Goal: Task Accomplishment & Management: Complete application form

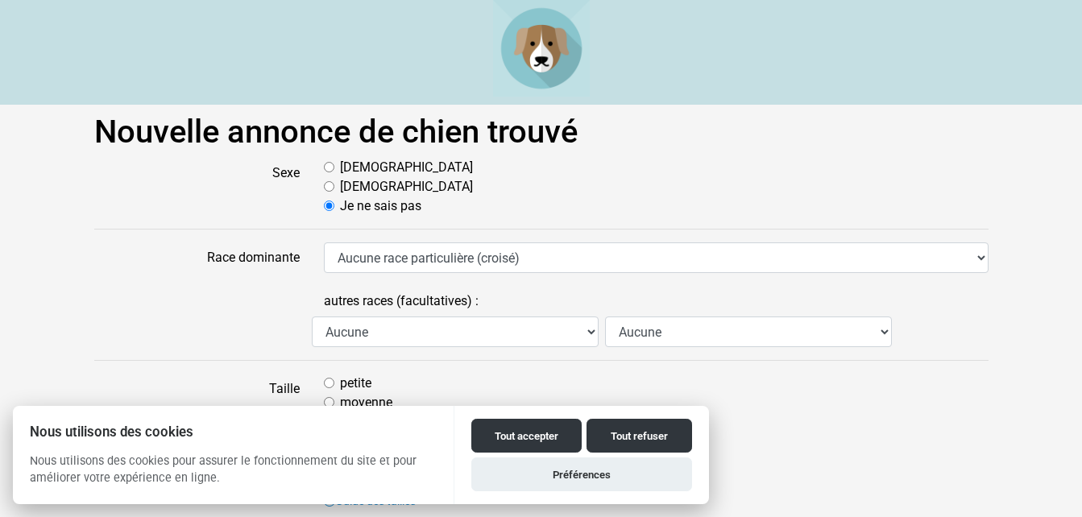
click at [331, 167] on input "Mâle" at bounding box center [329, 167] width 10 height 10
radio input "true"
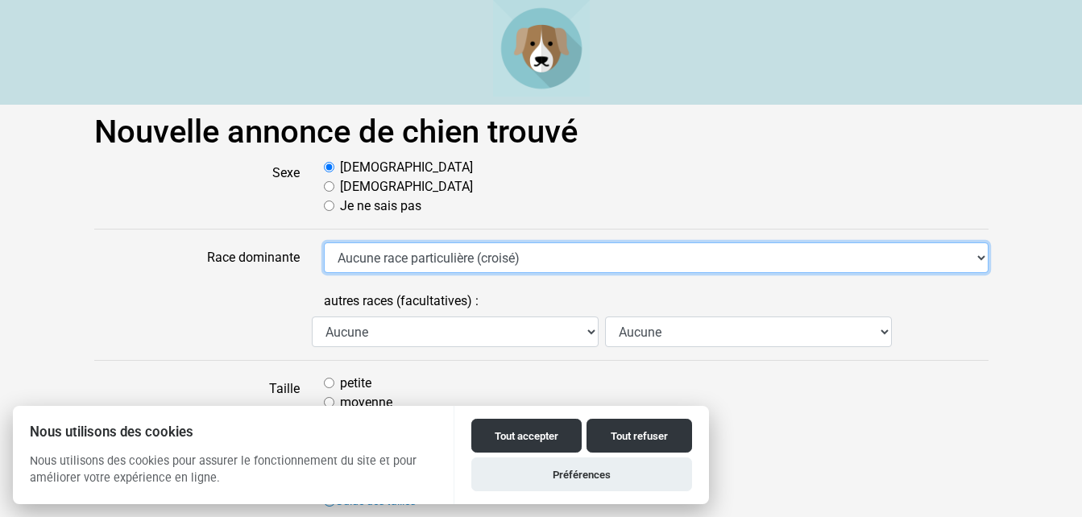
click at [388, 260] on select "Aucune race particulière (croisé) Affenpinscher Airedale Terrier Akita Akita Am…" at bounding box center [656, 258] width 665 height 31
click at [324, 243] on select "Aucune race particulière (croisé) Affenpinscher Airedale Terrier Akita Akita Am…" at bounding box center [656, 258] width 665 height 31
click at [367, 251] on select "Aucune race particulière (croisé) Affenpinscher Airedale Terrier Akita Akita Am…" at bounding box center [656, 258] width 665 height 31
select select "350"
click at [324, 243] on select "Aucune race particulière (croisé) Affenpinscher Airedale Terrier Akita Akita Am…" at bounding box center [656, 258] width 665 height 31
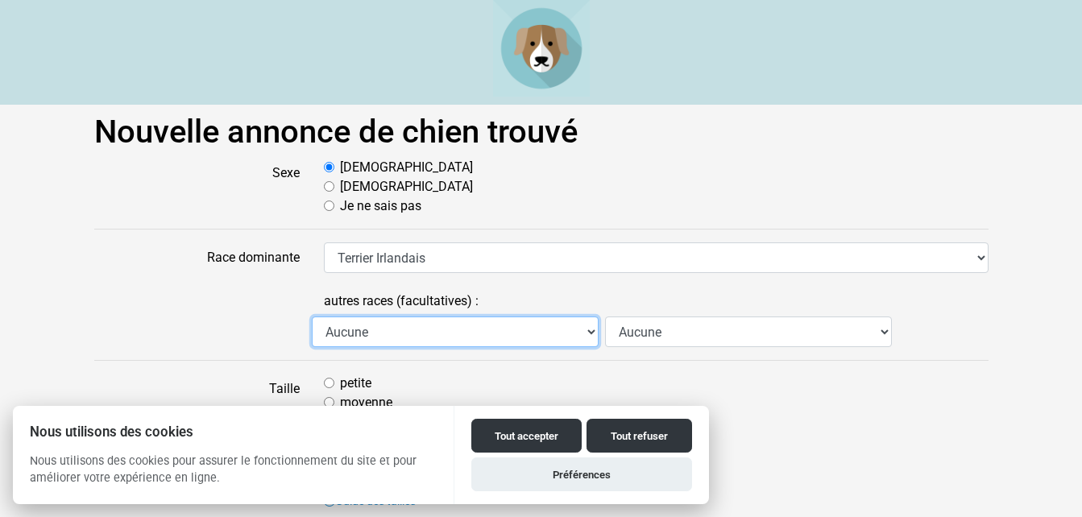
click at [443, 326] on select "Aucune Affenpinscher Airedale Terrier Akita Akita Américain Anglo Français de P…" at bounding box center [455, 332] width 287 height 31
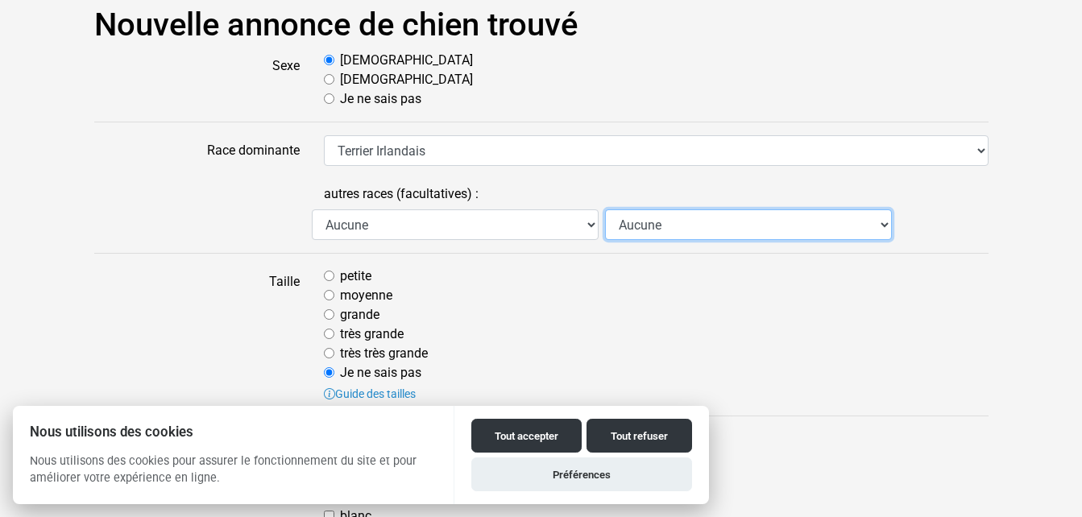
click at [665, 228] on select "Aucune Affenpinscher Airedale Terrier Akita Akita Américain Anglo Français de P…" at bounding box center [748, 224] width 287 height 31
click at [328, 296] on input "moyenne" at bounding box center [329, 295] width 10 height 10
radio input "true"
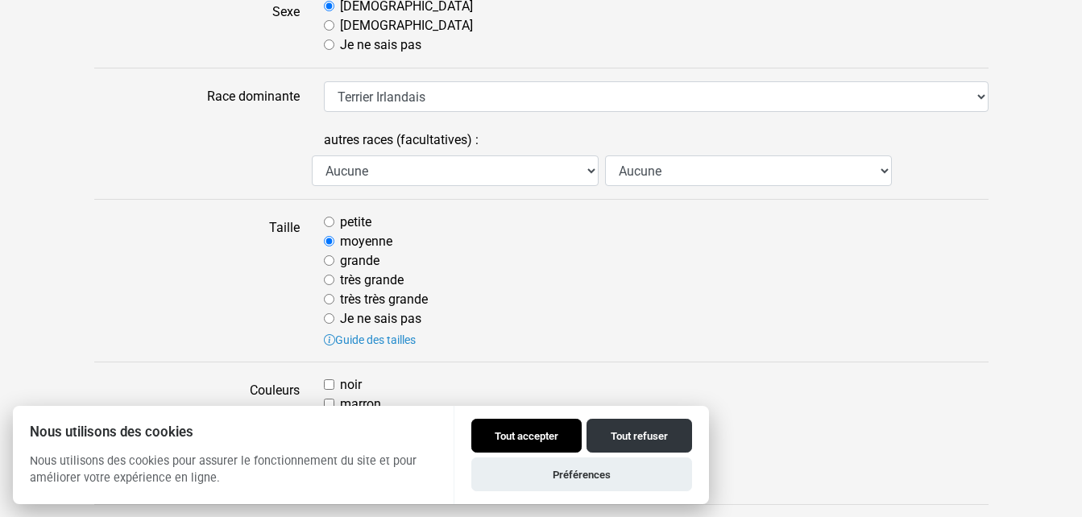
click at [534, 433] on button "Tout accepter" at bounding box center [526, 436] width 110 height 34
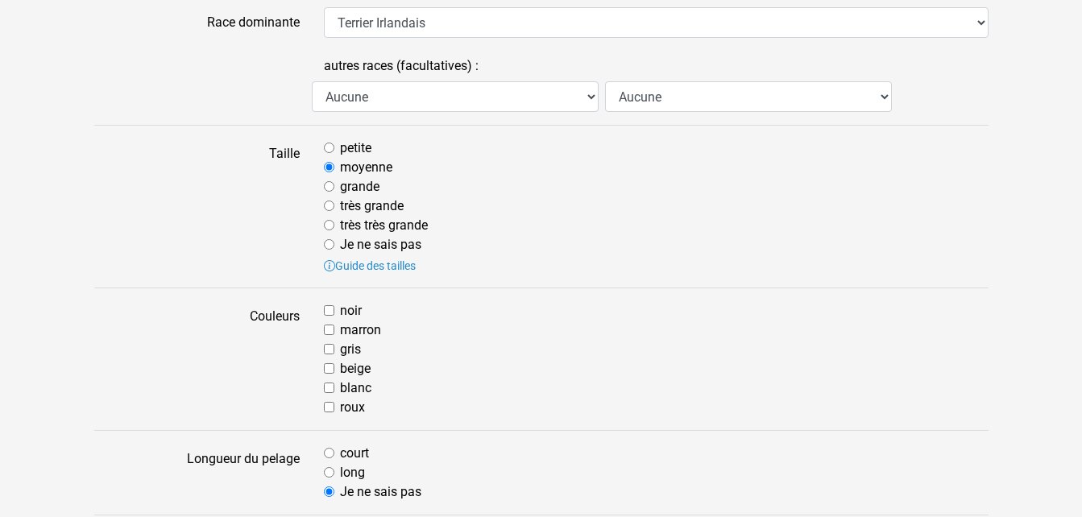
scroll to position [242, 0]
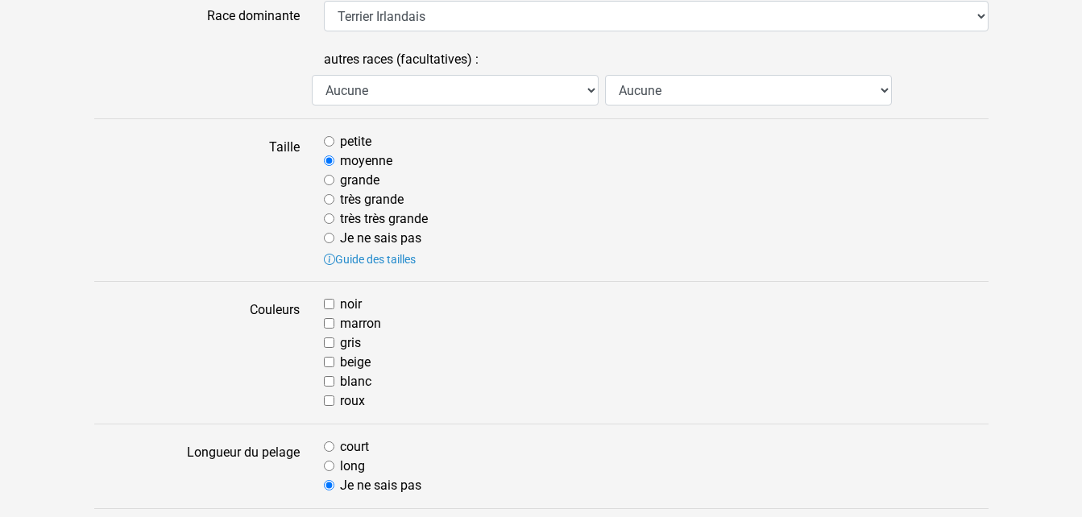
click at [324, 361] on input "beige" at bounding box center [329, 362] width 10 height 10
checkbox input "true"
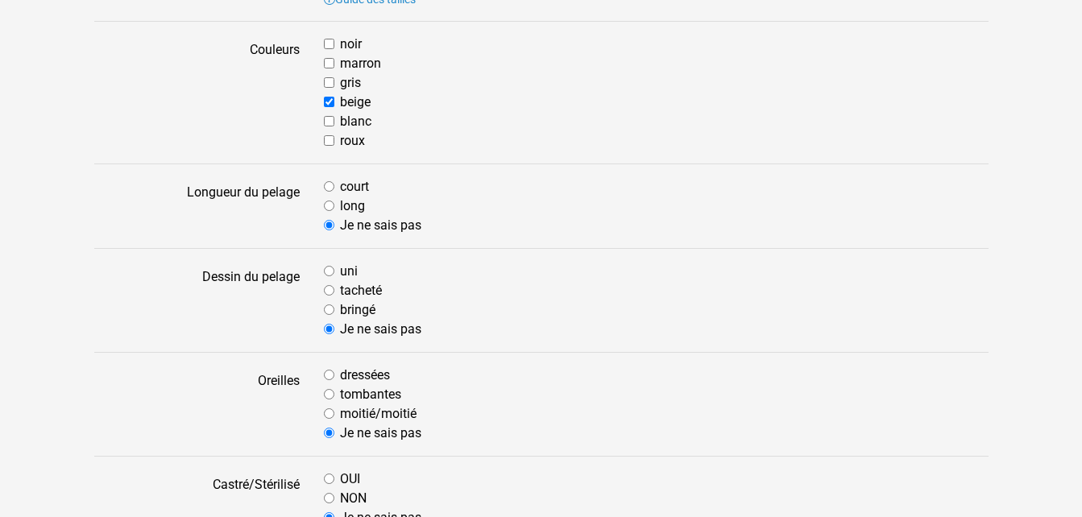
scroll to position [510, 0]
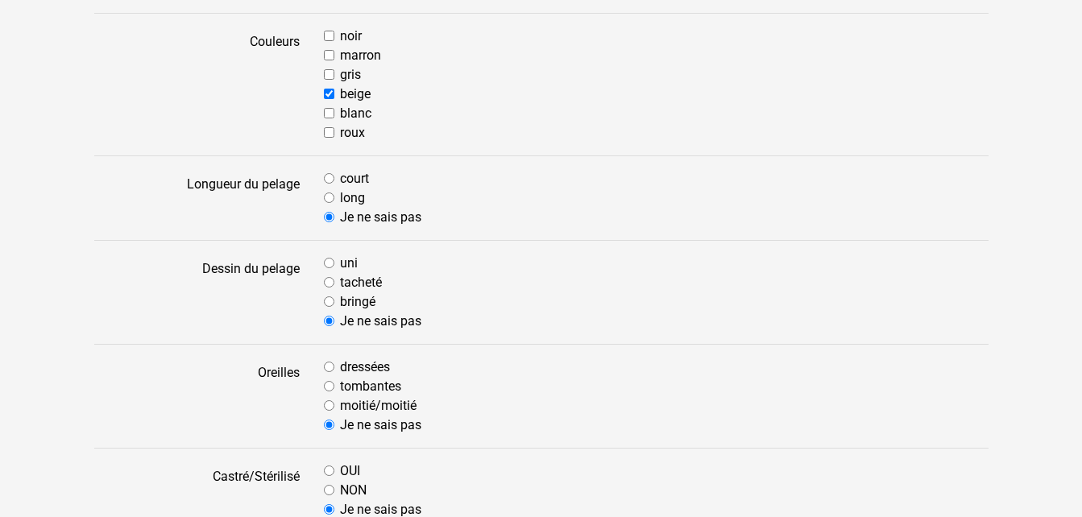
click at [328, 388] on input "tombantes" at bounding box center [329, 386] width 10 height 10
radio input "true"
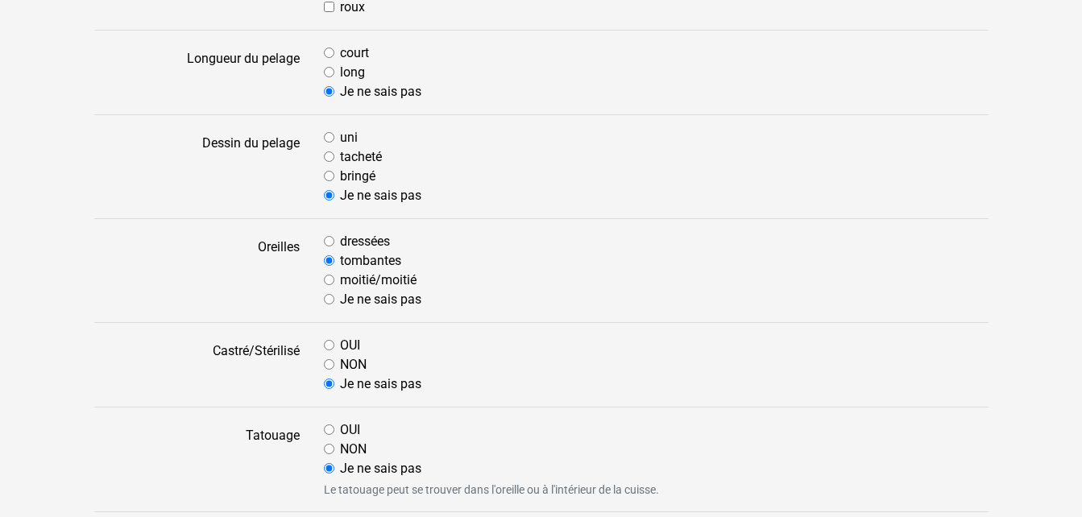
scroll to position [645, 0]
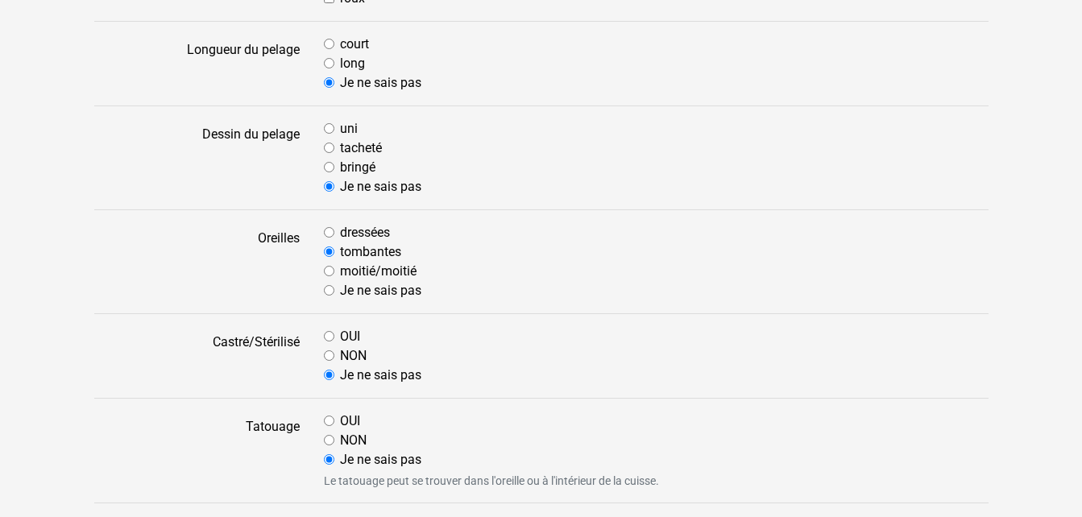
click at [330, 439] on input "NON" at bounding box center [329, 440] width 10 height 10
radio input "true"
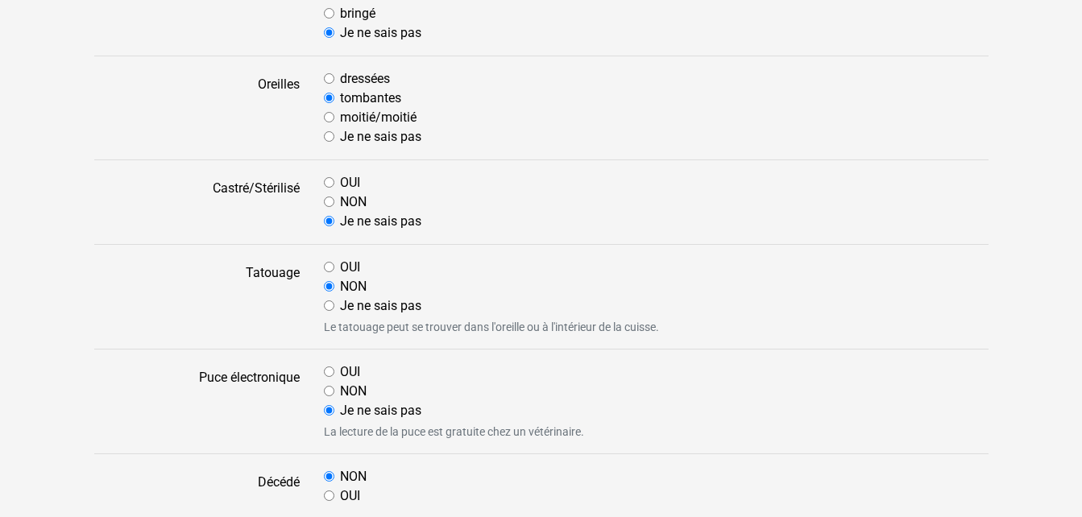
scroll to position [806, 0]
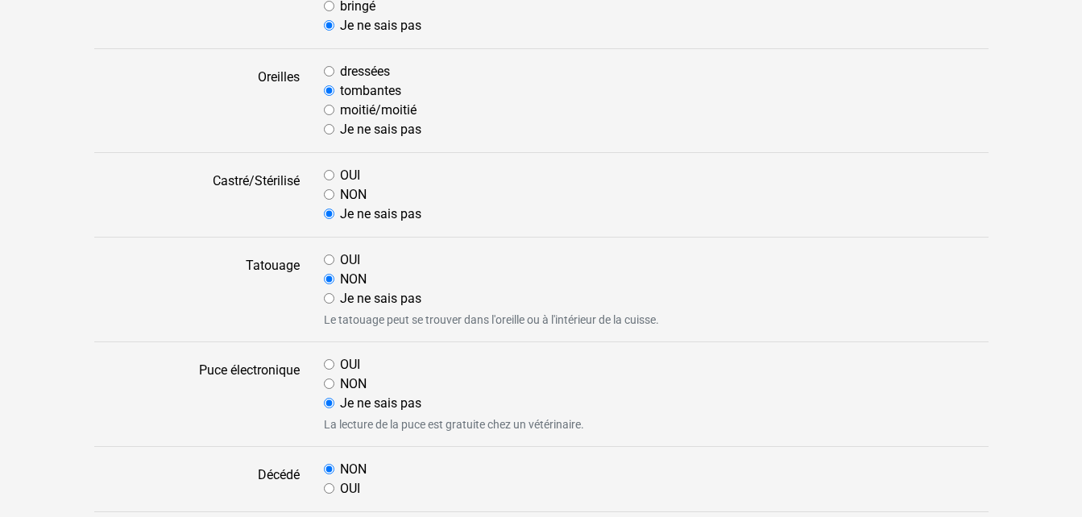
click at [330, 386] on input "NON" at bounding box center [329, 384] width 10 height 10
radio input "true"
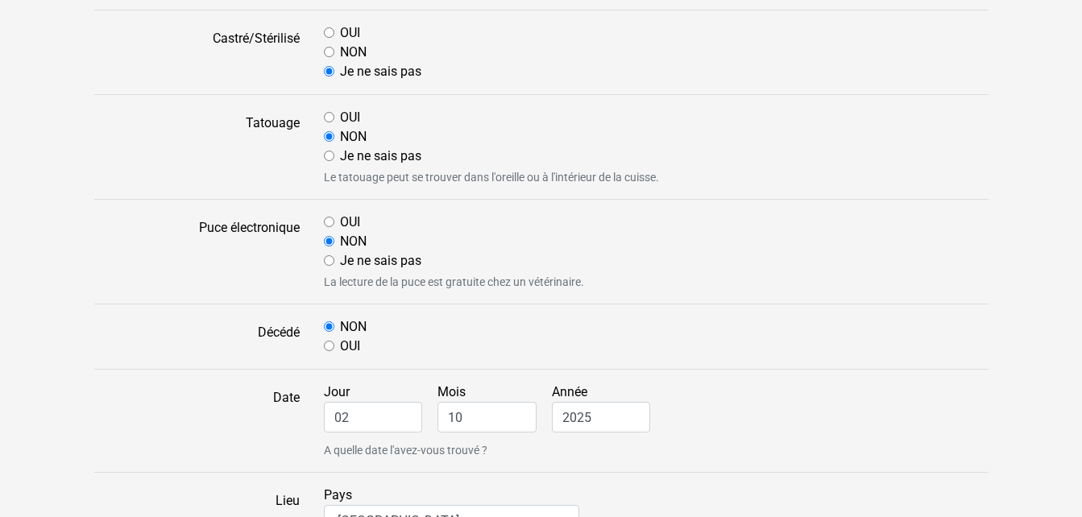
scroll to position [967, 0]
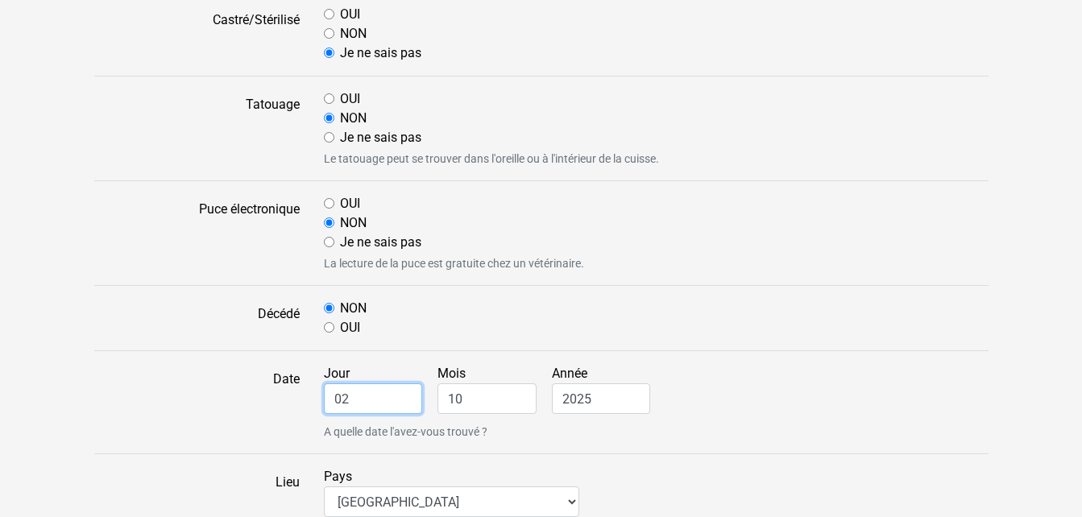
click at [378, 406] on input "02" at bounding box center [373, 399] width 99 height 31
click at [349, 396] on input "02" at bounding box center [373, 399] width 99 height 31
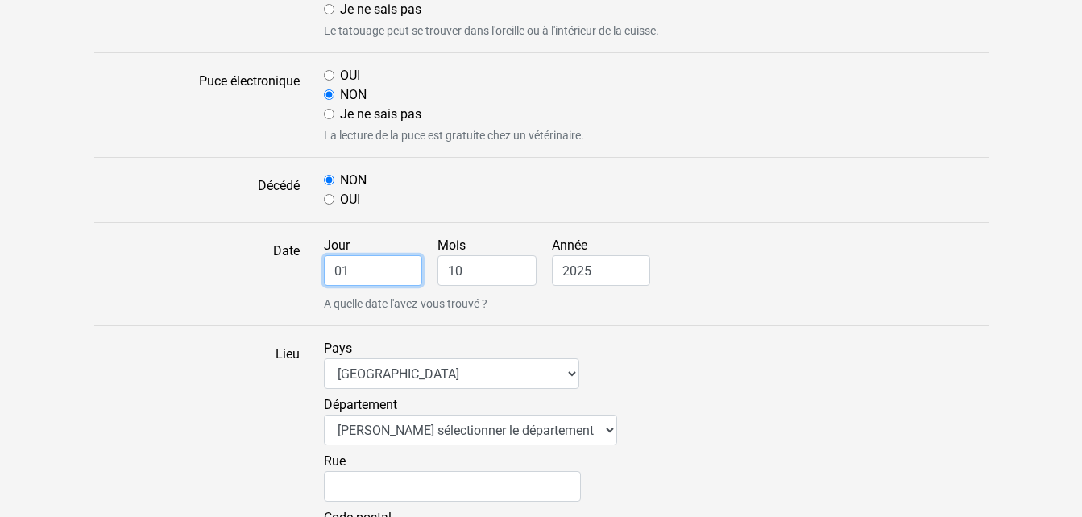
scroll to position [1101, 0]
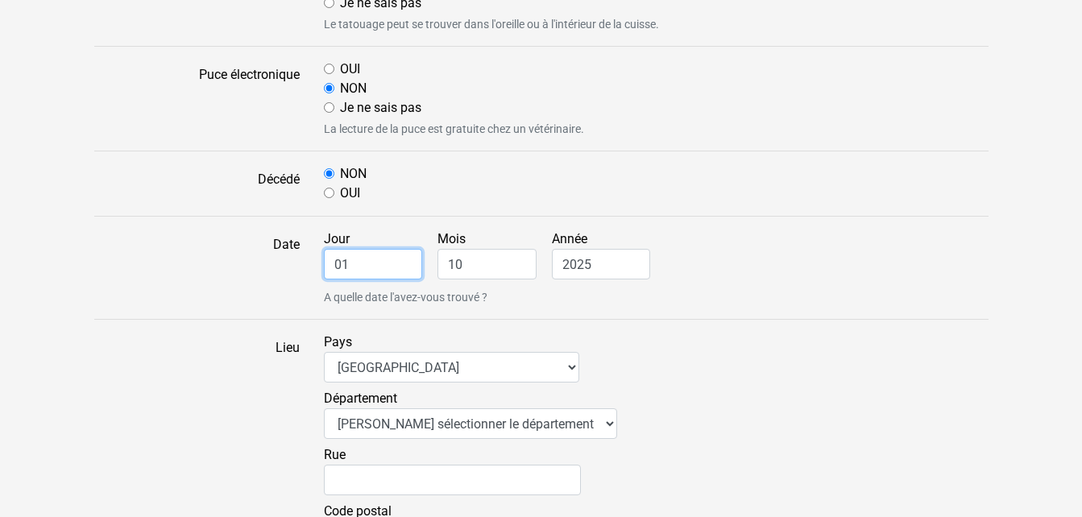
type input "01"
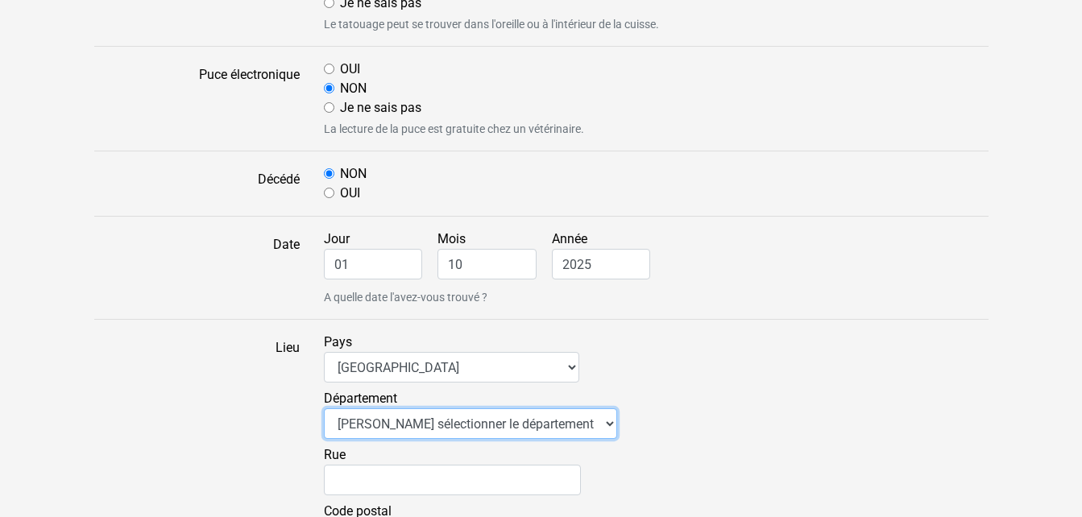
click at [414, 424] on select "Veuillez sélectionner le département 01 - Ain 02 - Aisne 03 - Allier 04 - Alpes…" at bounding box center [470, 423] width 293 height 31
select select "55"
click at [324, 408] on select "Veuillez sélectionner le département 01 - Ain 02 - Aisne 03 - Allier 04 - Alpes…" at bounding box center [470, 423] width 293 height 31
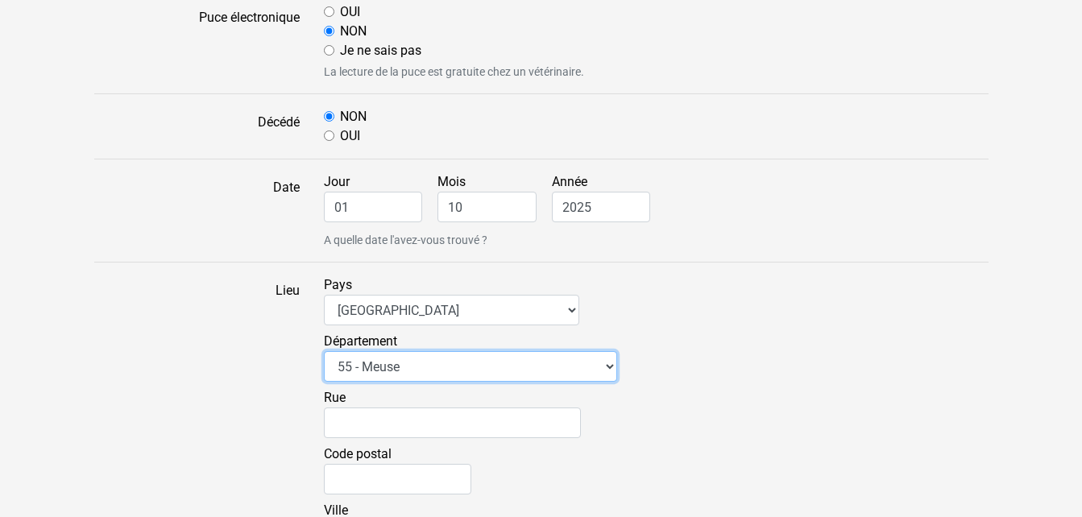
scroll to position [1209, 0]
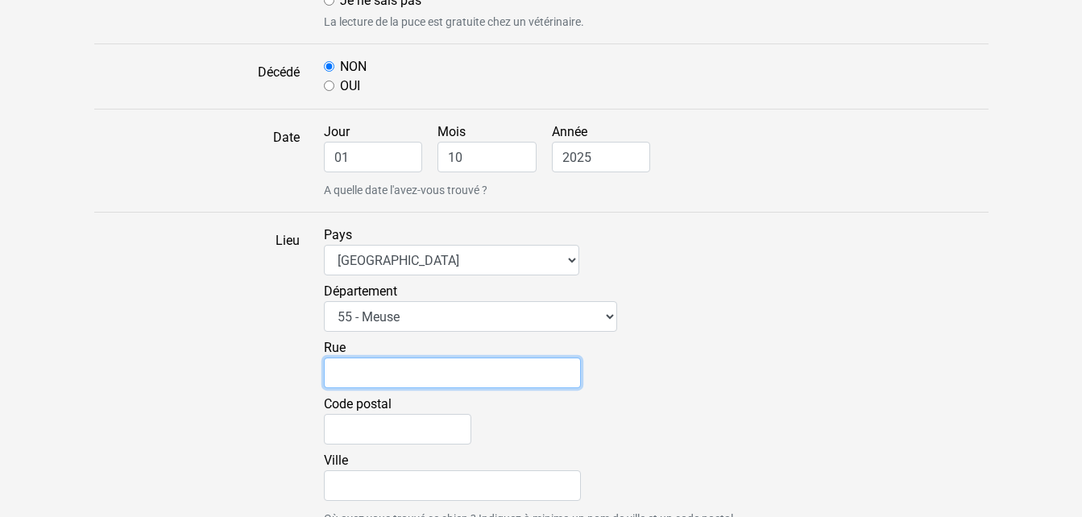
click at [422, 375] on input "Rue" at bounding box center [452, 373] width 257 height 31
type input "du moulin"
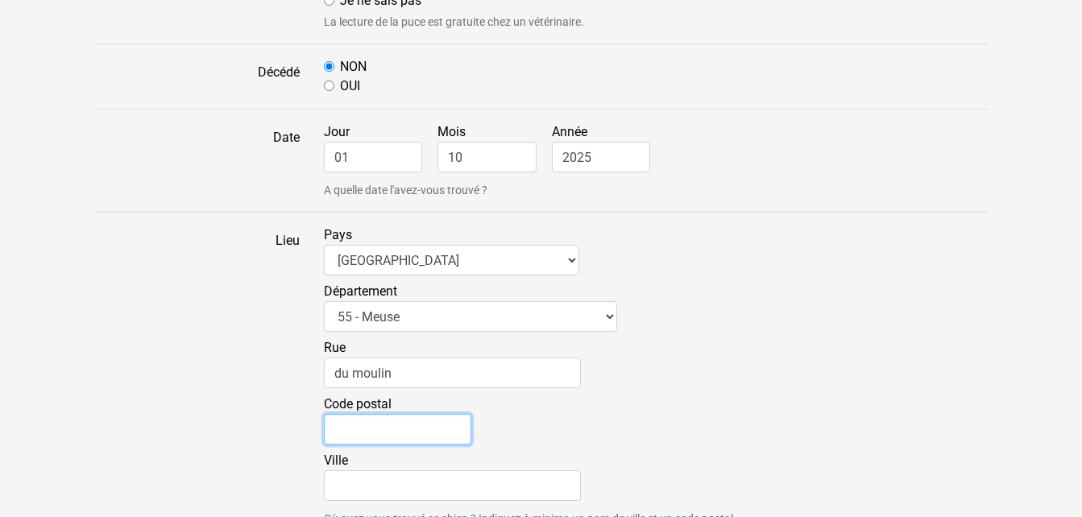
click at [397, 427] on input "Code postal" at bounding box center [397, 429] width 147 height 31
type input "55110"
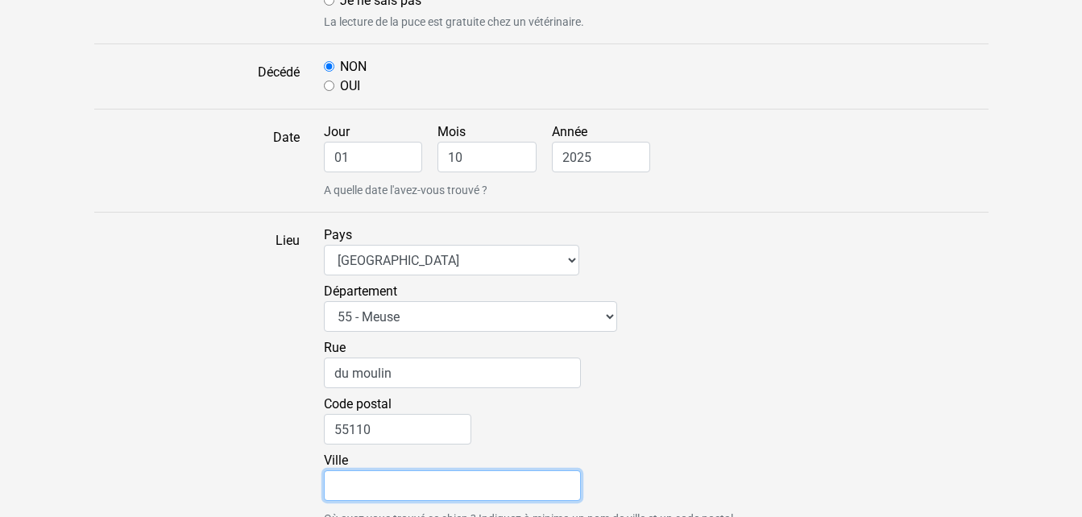
click at [396, 475] on input "Ville" at bounding box center [452, 486] width 257 height 31
click at [386, 487] on input "d" at bounding box center [452, 486] width 257 height 31
click at [329, 488] on input "d" at bounding box center [452, 486] width 257 height 31
click at [334, 485] on input "d" at bounding box center [452, 486] width 257 height 31
click at [440, 483] on input "Du" at bounding box center [452, 486] width 257 height 31
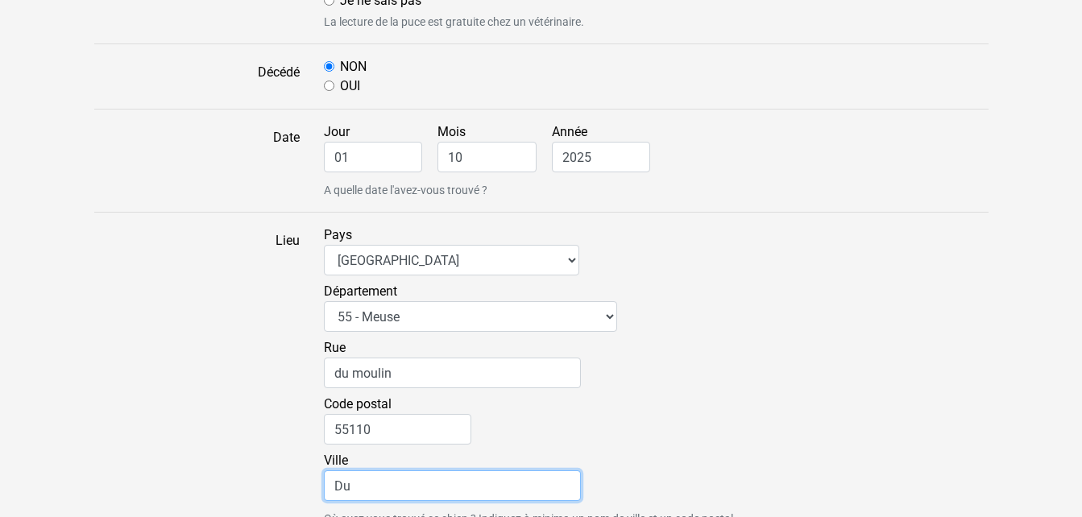
click at [440, 483] on input "Du" at bounding box center [452, 486] width 257 height 31
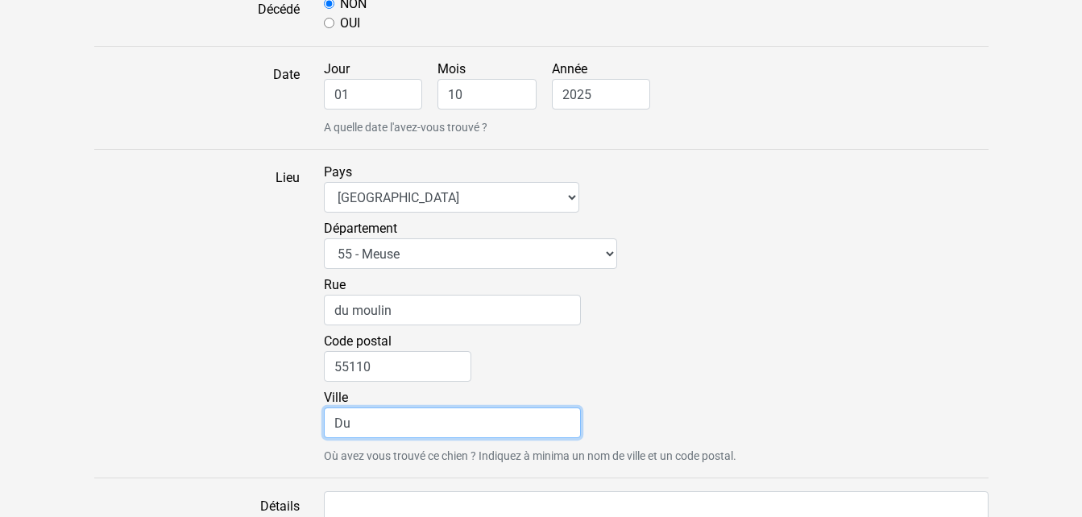
scroll to position [1279, 0]
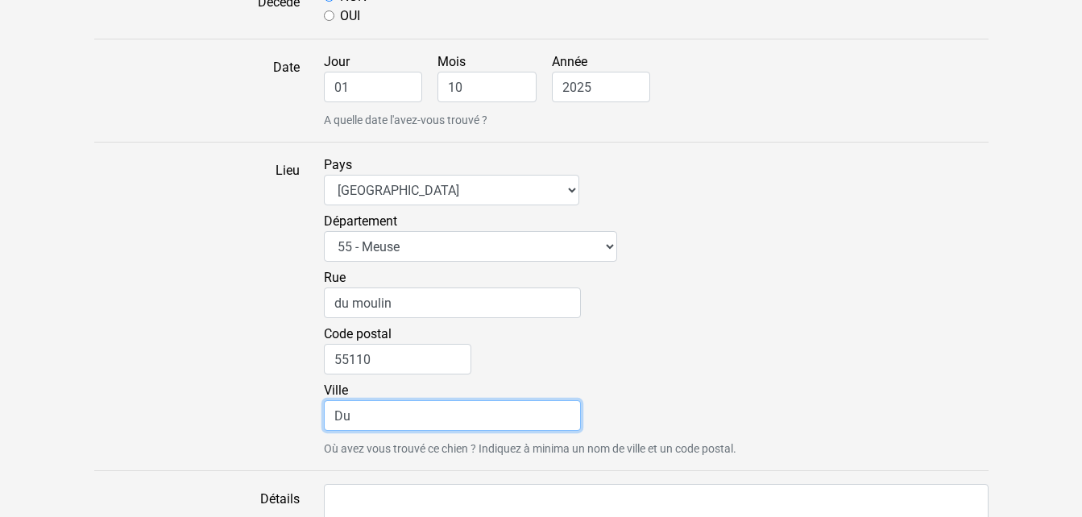
click at [446, 414] on input "Du" at bounding box center [452, 415] width 257 height 31
type input "DUN SUR MEUSE"
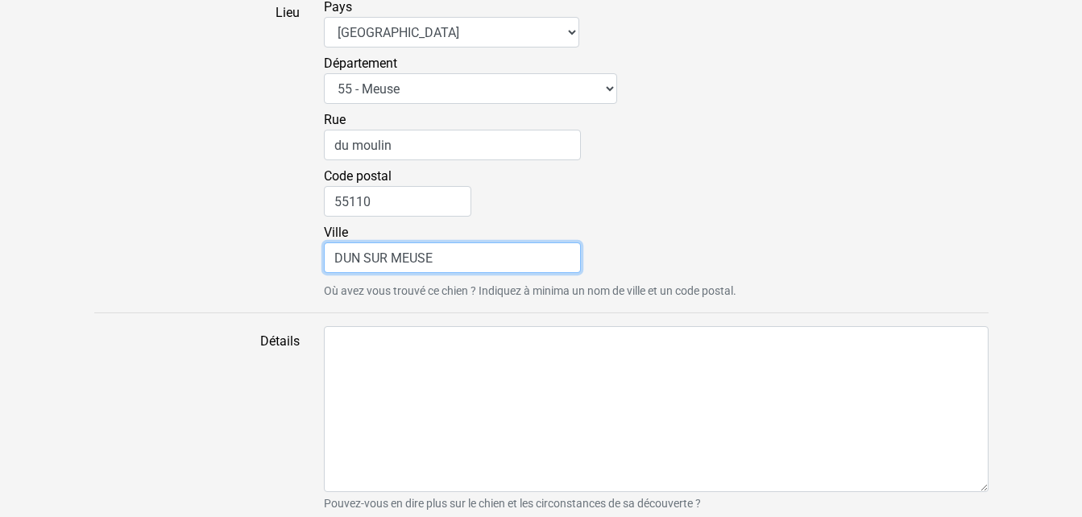
scroll to position [1466, 0]
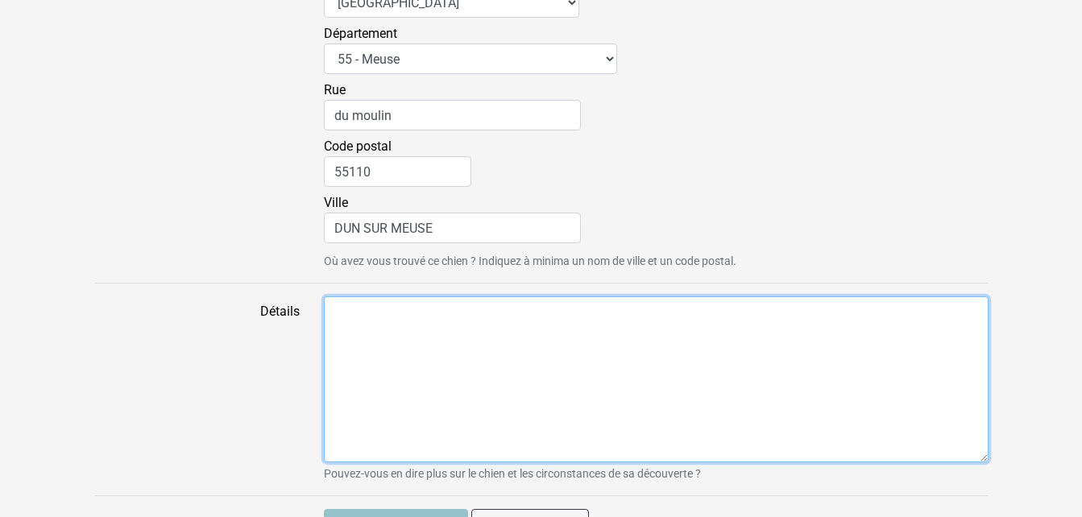
click at [422, 339] on textarea "Détails" at bounding box center [656, 379] width 665 height 166
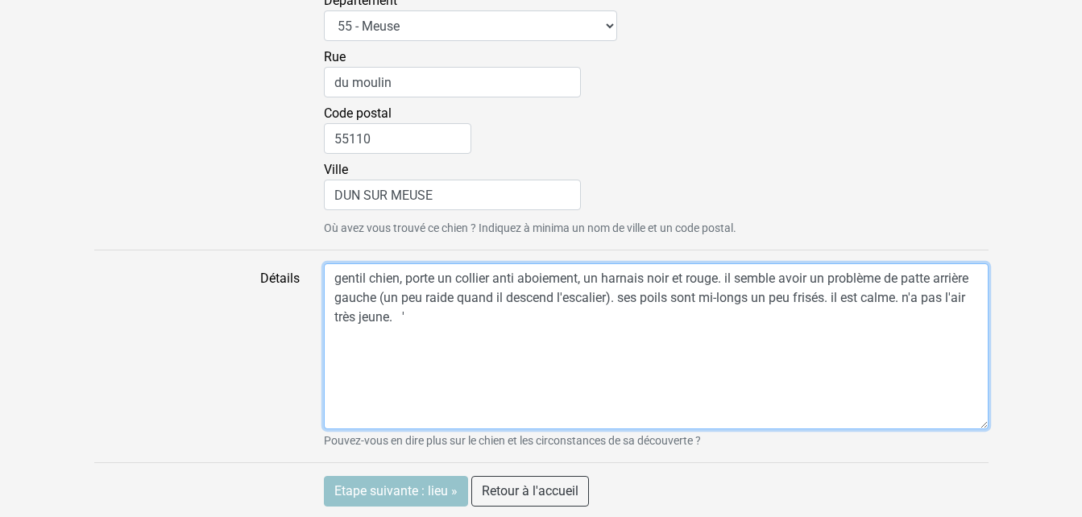
scroll to position [1502, 0]
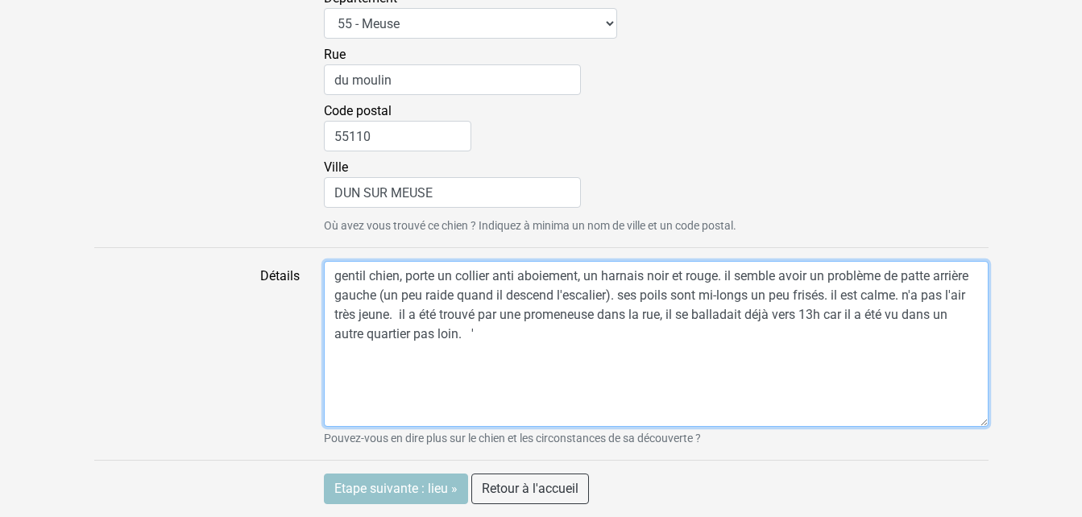
click at [719, 310] on textarea "gentil chien, porte un collier anti aboiement, un harnais noir et rouge. il sem…" at bounding box center [656, 344] width 665 height 166
click at [714, 311] on textarea "gentil chien, porte un collier anti aboiement, un harnais noir et rouge. il sem…" at bounding box center [656, 344] width 665 height 166
type textarea "gentil chien, porte un collier anti aboiement, un harnais noir et rouge. il sem…"
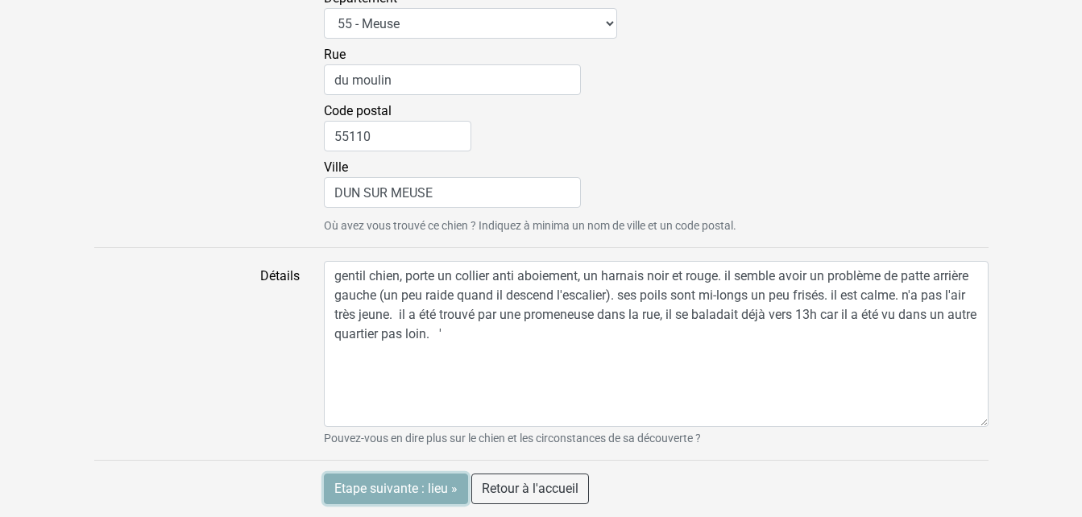
click at [417, 492] on input "Etape suivante : lieu »" at bounding box center [396, 489] width 144 height 31
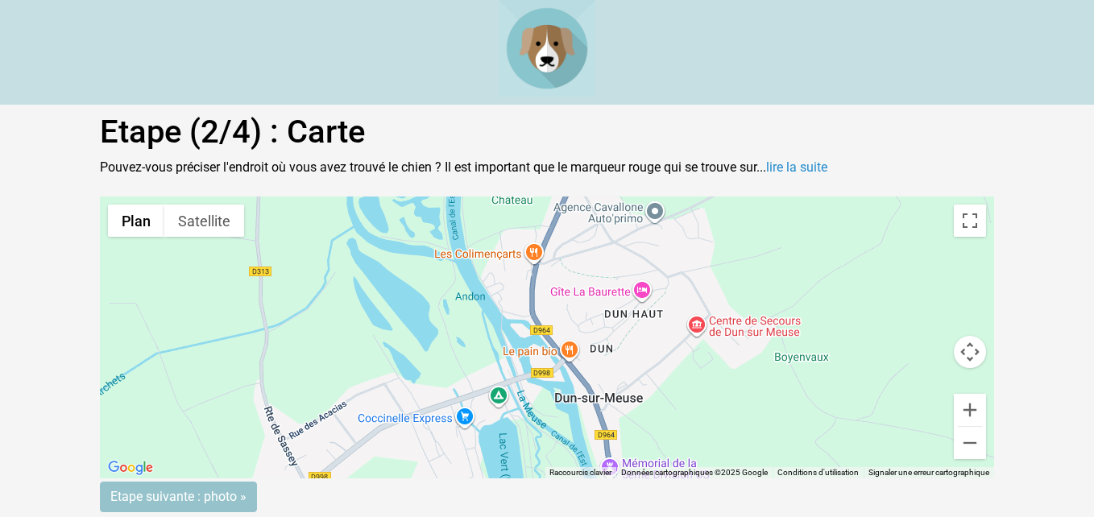
click at [583, 335] on div "Pour activer le glissement avec le clavier, appuyez sur Alt+Entrée. Une fois ce…" at bounding box center [547, 338] width 894 height 282
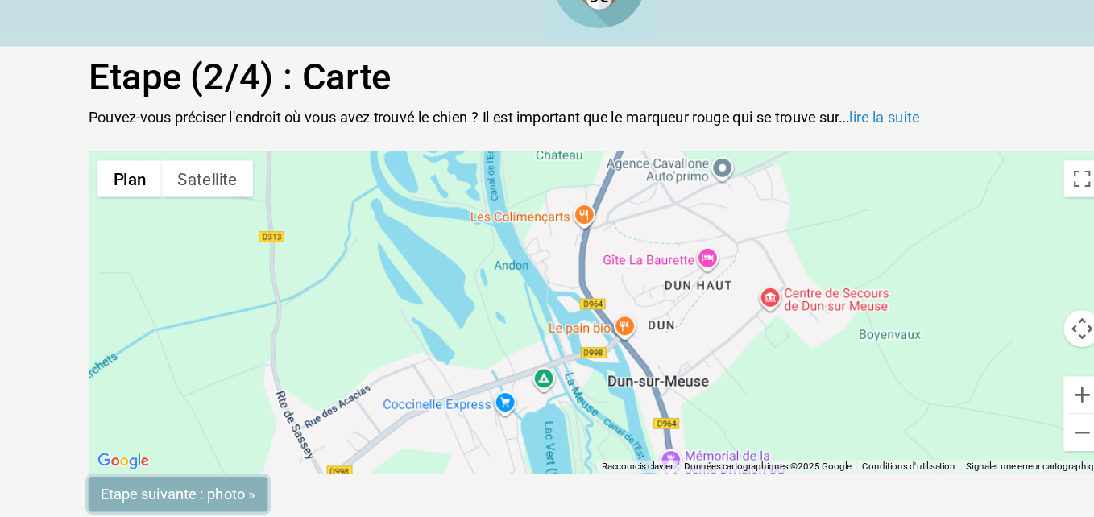
click at [164, 504] on input "Etape suivante : photo »" at bounding box center [178, 497] width 157 height 31
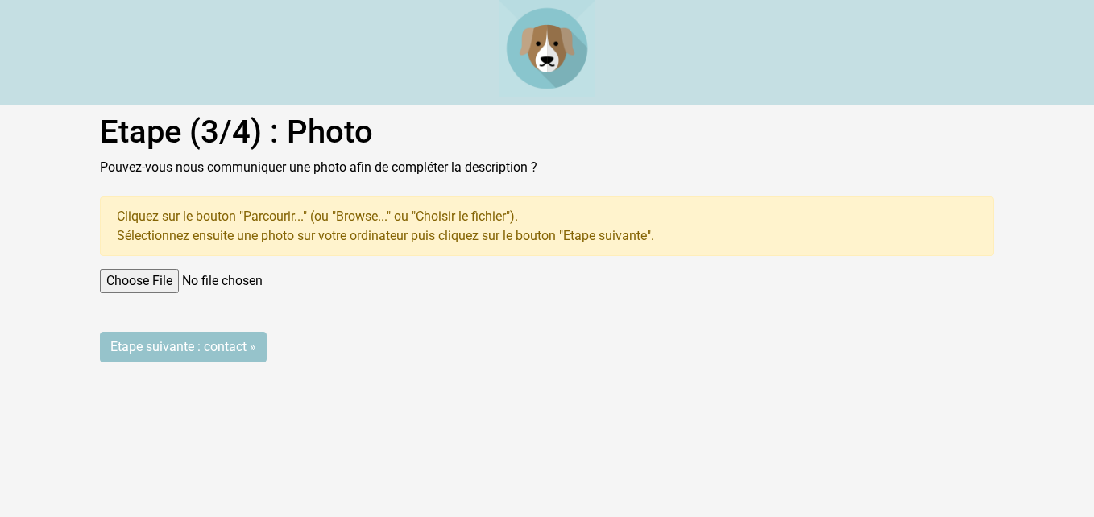
click at [177, 280] on input "file" at bounding box center [547, 281] width 894 height 24
type input "C:\fakepath\chien perdu dun sur meuse.jpg"
click at [171, 284] on input "file" at bounding box center [547, 281] width 894 height 24
click at [212, 348] on input "Etape suivante : contact »" at bounding box center [183, 347] width 167 height 31
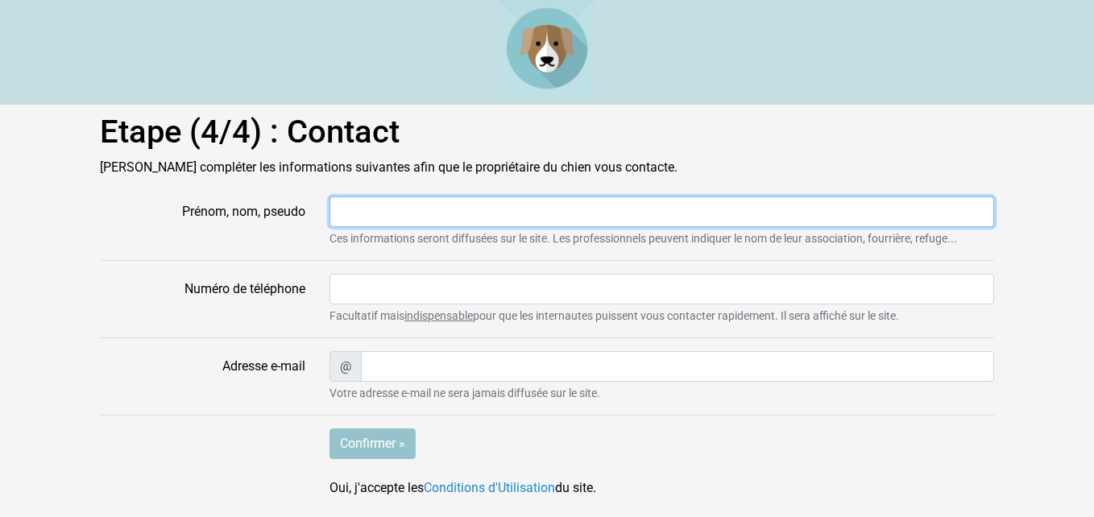
click at [414, 217] on input "Prénom, nom, pseudo" at bounding box center [662, 212] width 665 height 31
type input "edith"
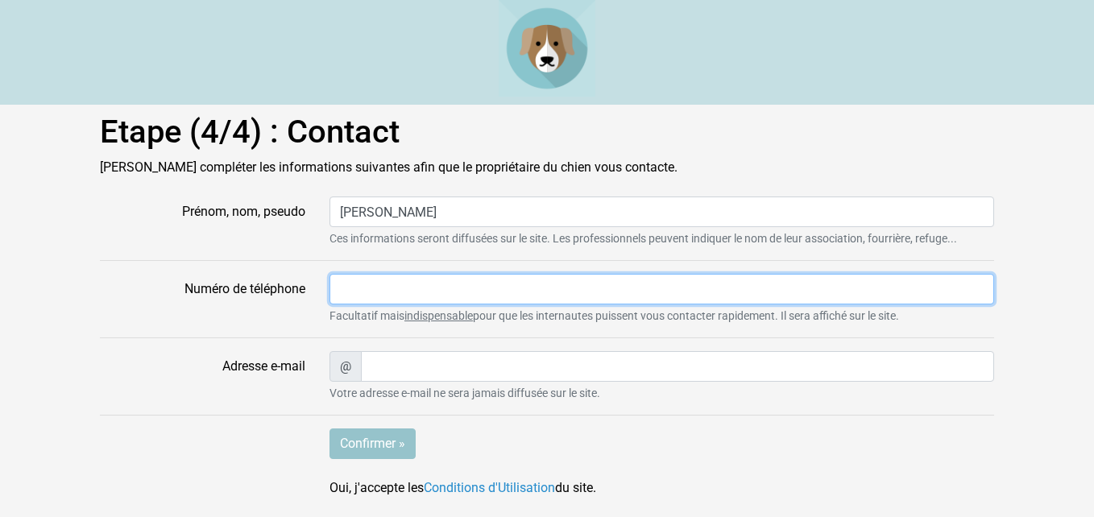
click at [417, 287] on input "Numéro de téléphone" at bounding box center [662, 289] width 665 height 31
type input "0645840735"
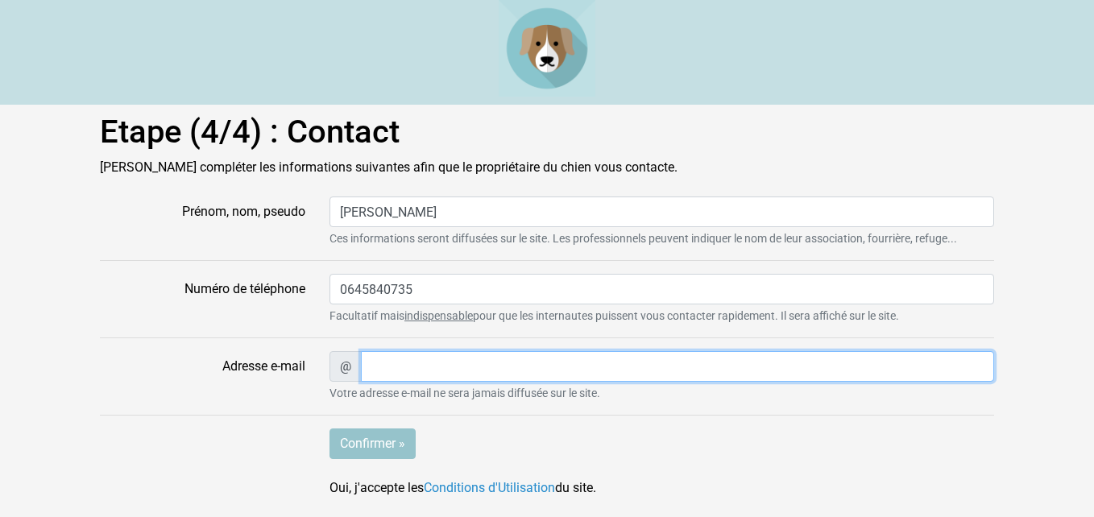
click at [409, 361] on input "Adresse e-mail" at bounding box center [677, 366] width 633 height 31
type input "e"
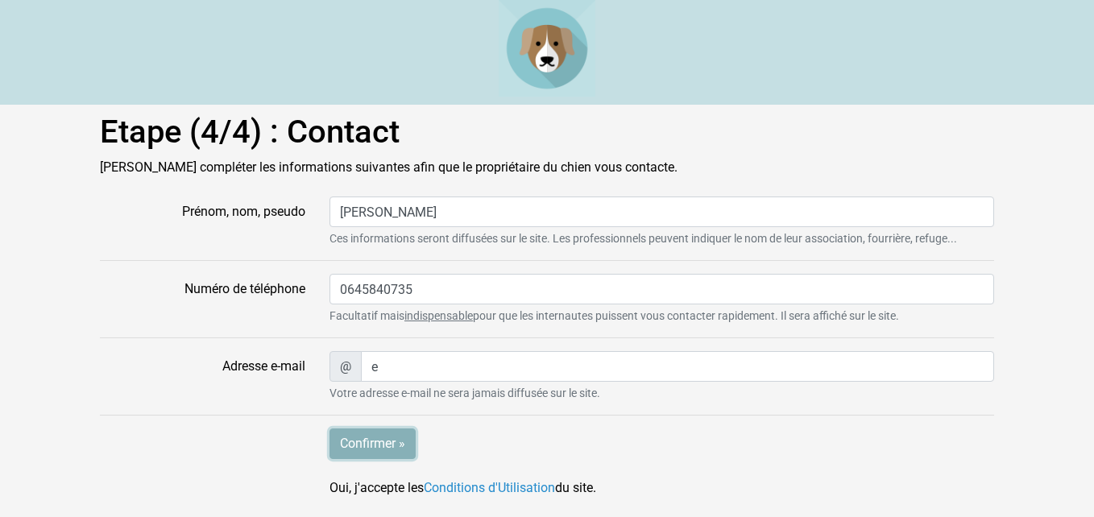
click at [362, 442] on input "Confirmer »" at bounding box center [373, 444] width 86 height 31
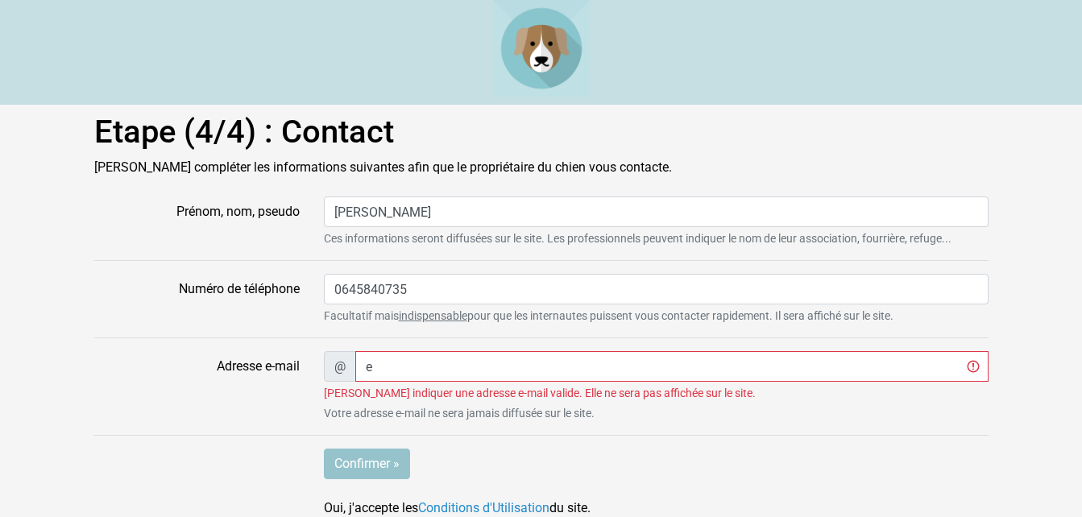
scroll to position [14, 0]
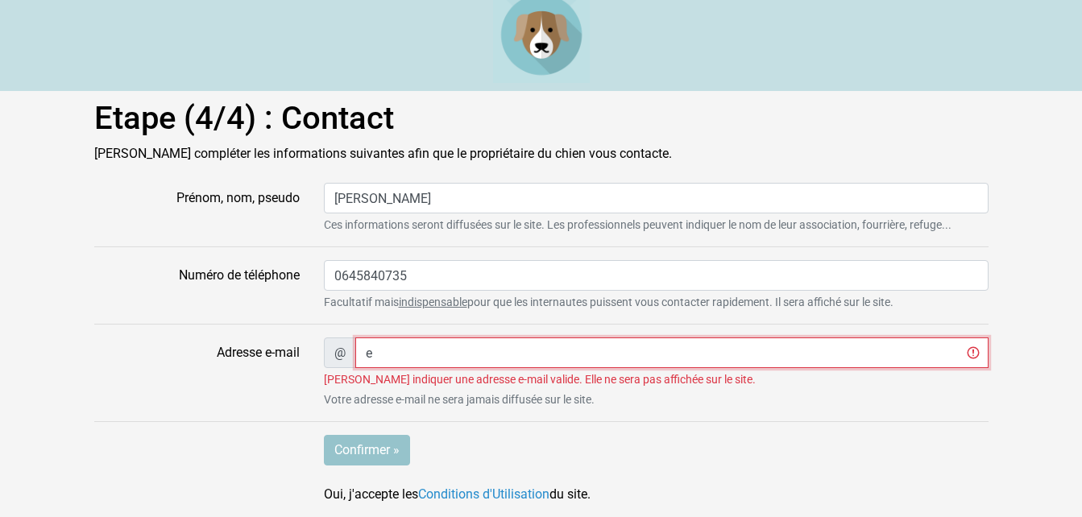
click at [390, 356] on input "e" at bounding box center [671, 353] width 633 height 31
type input "[PERSON_NAME][EMAIL_ADDRESS][DOMAIN_NAME]"
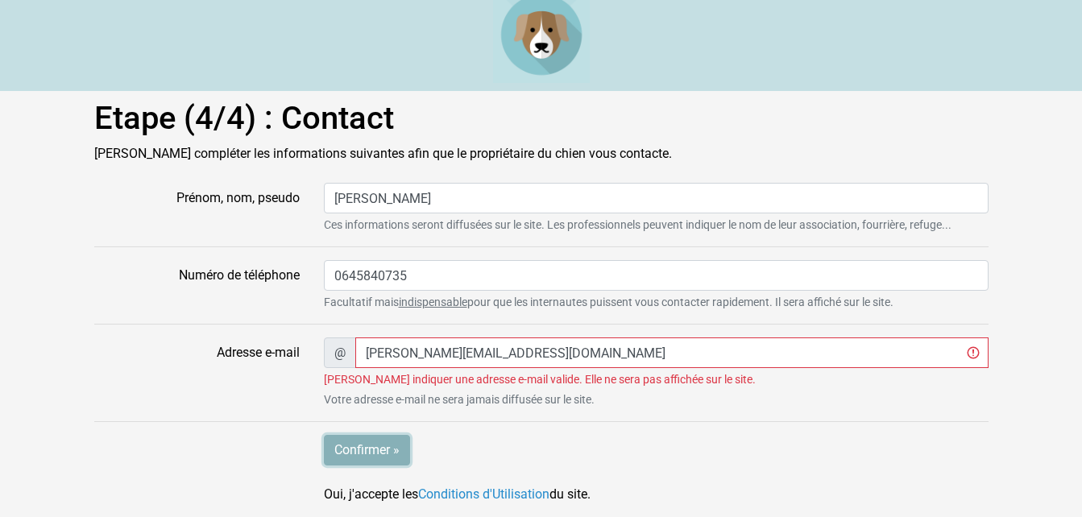
click at [391, 448] on input "Confirmer »" at bounding box center [367, 450] width 86 height 31
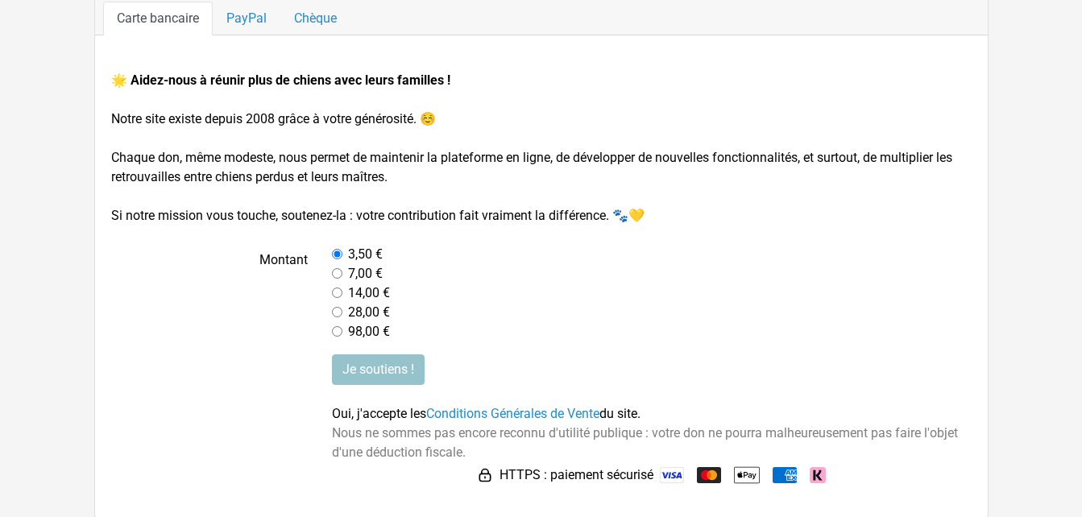
scroll to position [214, 0]
click at [506, 415] on link "Conditions Générales de Vente" at bounding box center [512, 412] width 173 height 15
click at [384, 372] on input "Je soutiens !" at bounding box center [378, 369] width 93 height 31
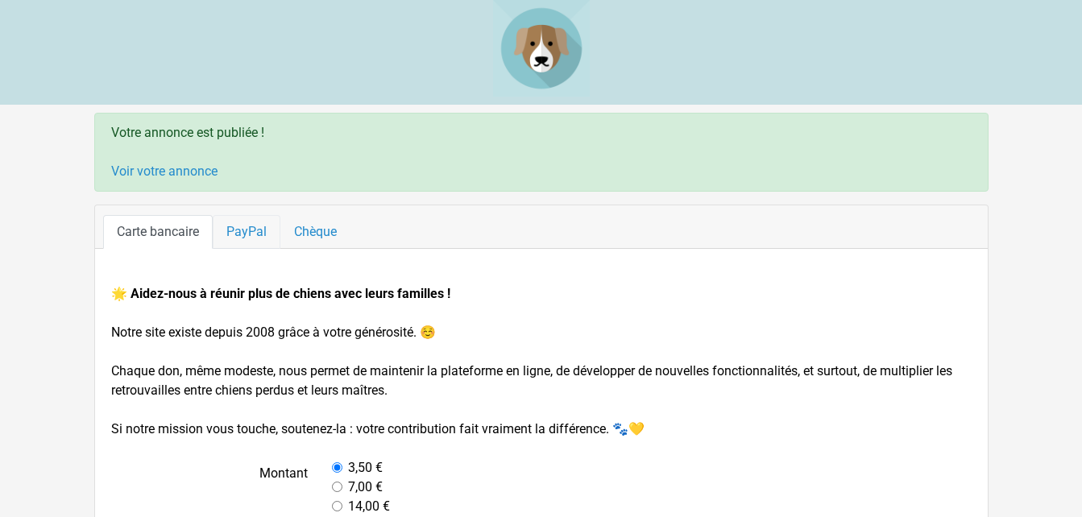
click at [240, 235] on link "PayPal" at bounding box center [247, 232] width 68 height 34
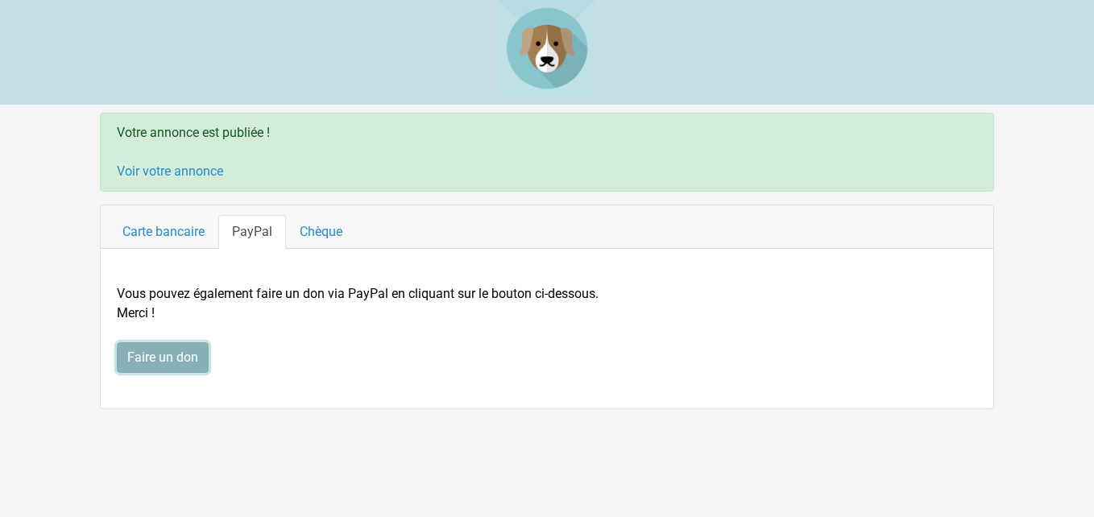
click at [177, 361] on input "Faire un don" at bounding box center [163, 357] width 92 height 31
click at [248, 226] on link "PayPal" at bounding box center [252, 232] width 68 height 34
click at [258, 232] on link "PayPal" at bounding box center [252, 232] width 68 height 34
click at [141, 359] on input "Faire un don" at bounding box center [163, 357] width 92 height 31
